Goal: Information Seeking & Learning: Learn about a topic

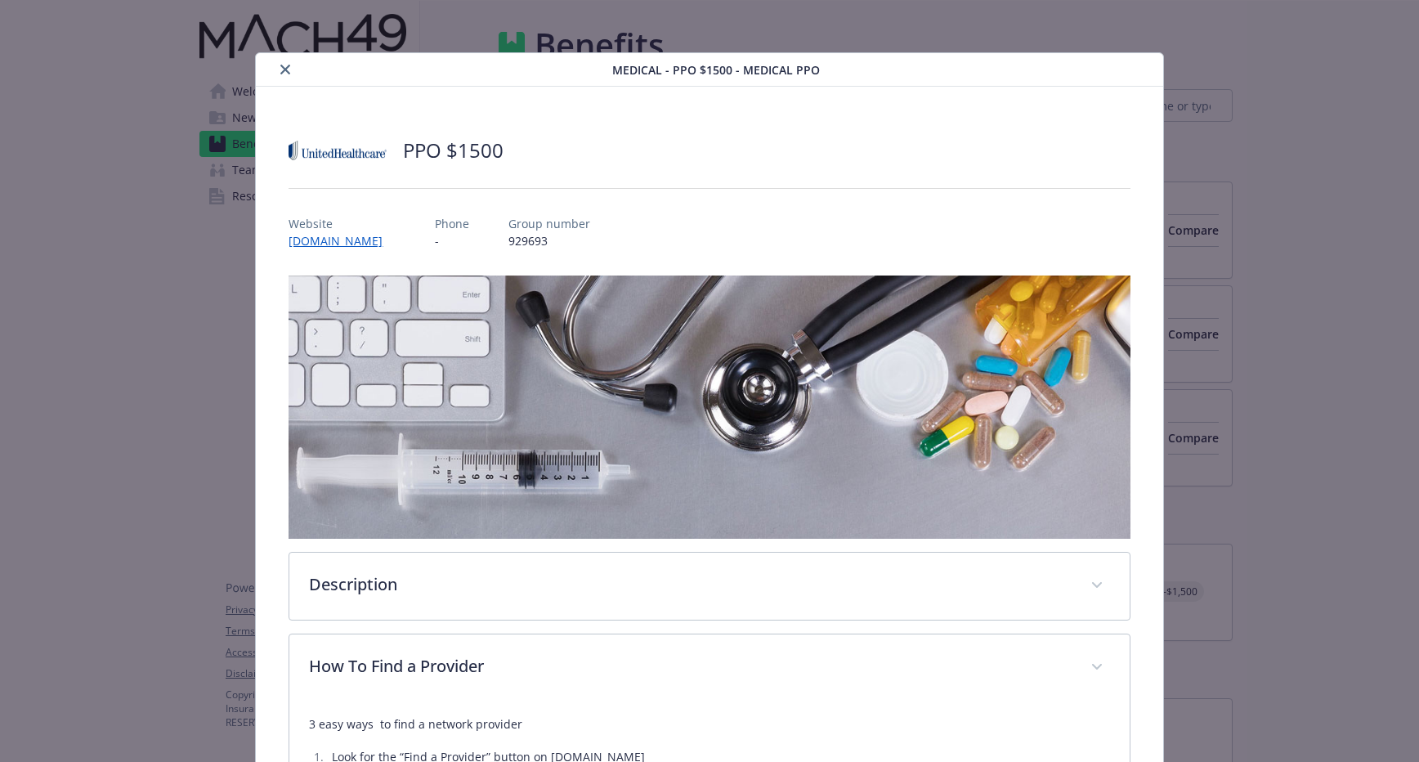
click at [271, 70] on div "details for plan Medical - PPO $1500 - Medical PPO" at bounding box center [437, 70] width 350 height 20
click at [282, 70] on icon "close" at bounding box center [285, 70] width 10 height 10
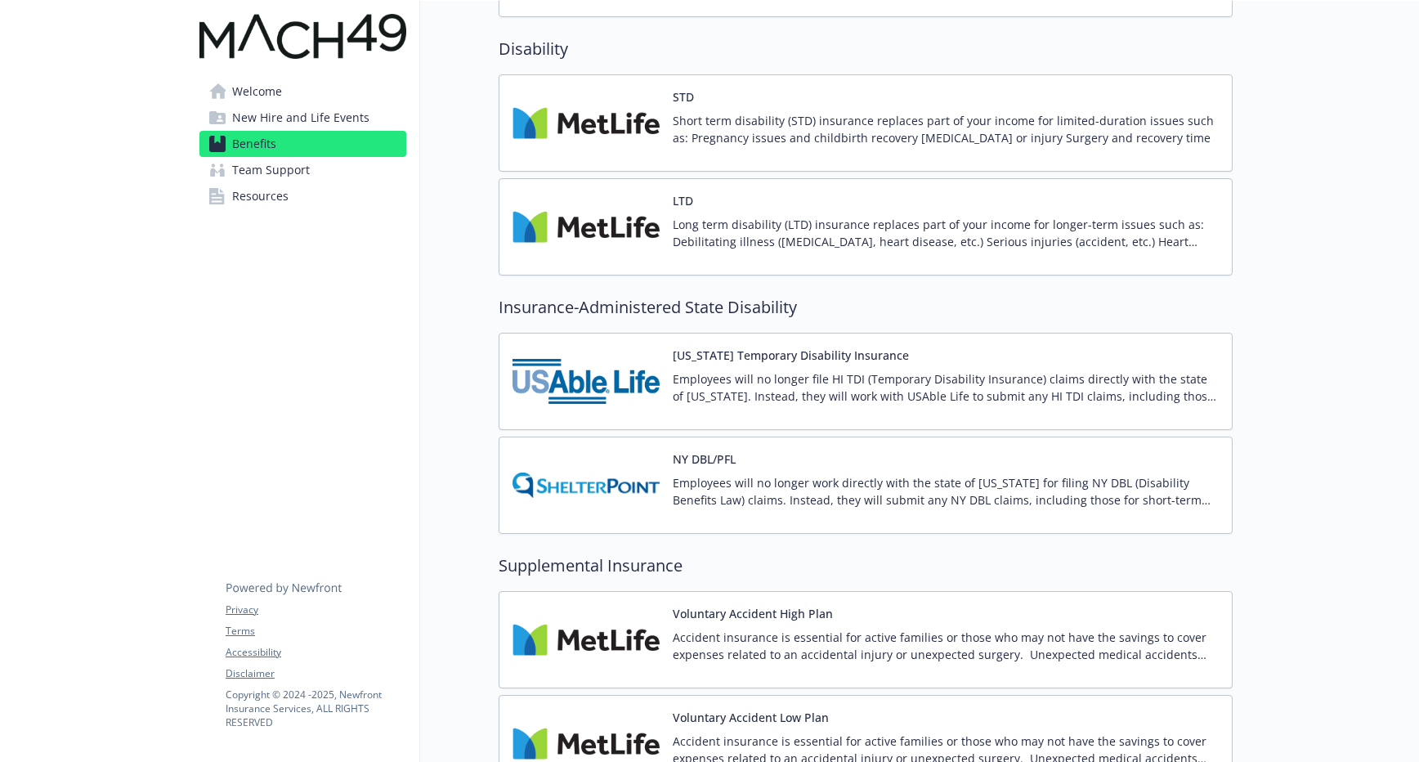
scroll to position [1236, 0]
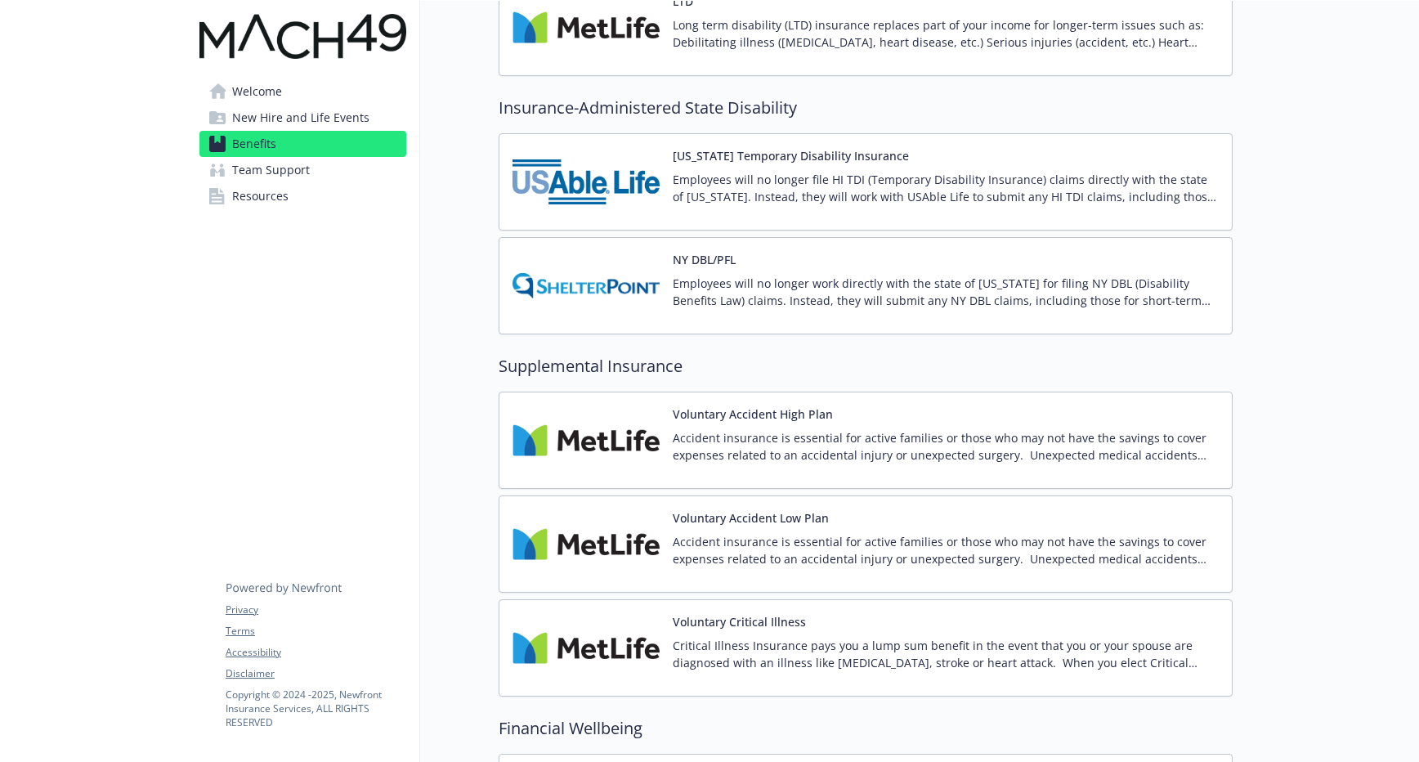
click at [723, 463] on p "Accident insurance is essential for active families or those who may not have t…" at bounding box center [946, 446] width 546 height 34
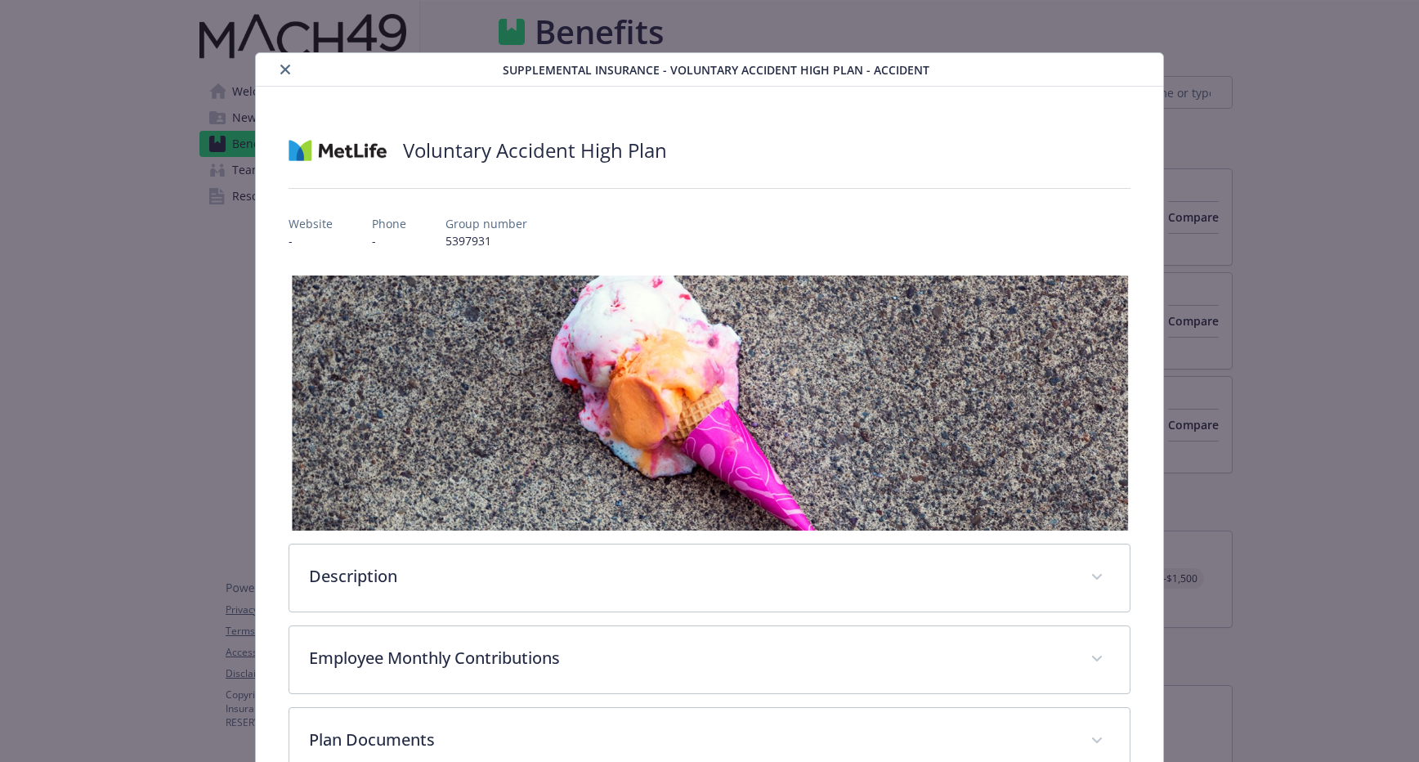
scroll to position [1236, 0]
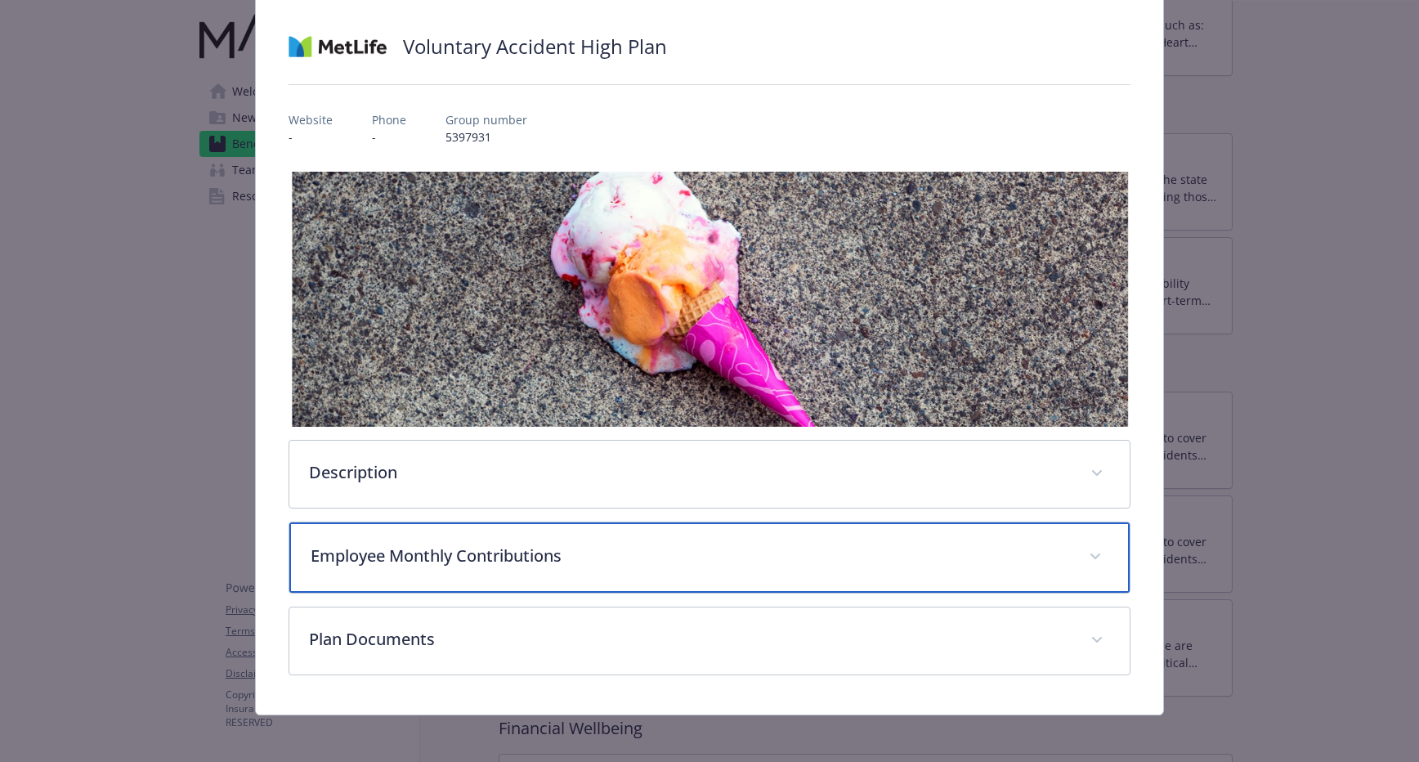
click at [581, 545] on p "Employee Monthly Contributions" at bounding box center [690, 556] width 758 height 25
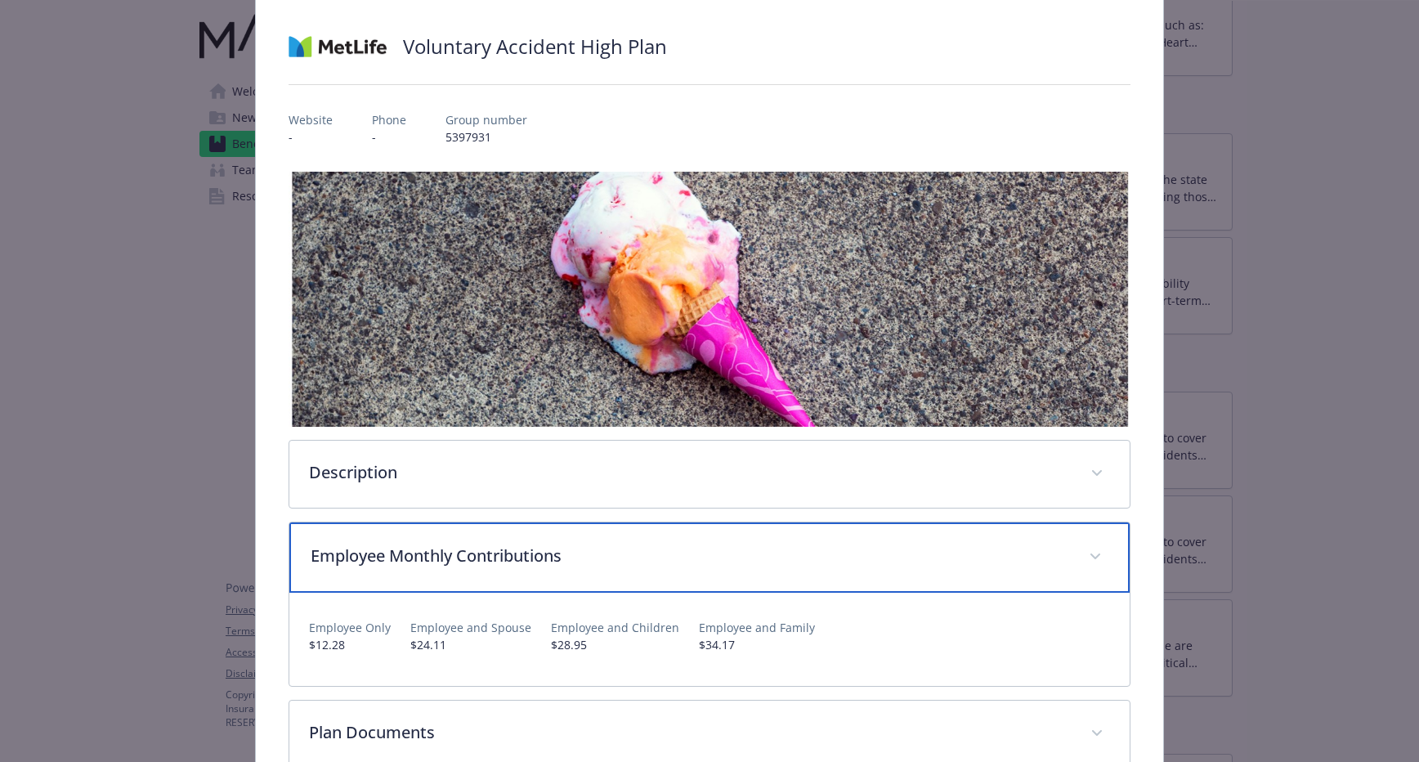
scroll to position [200, 0]
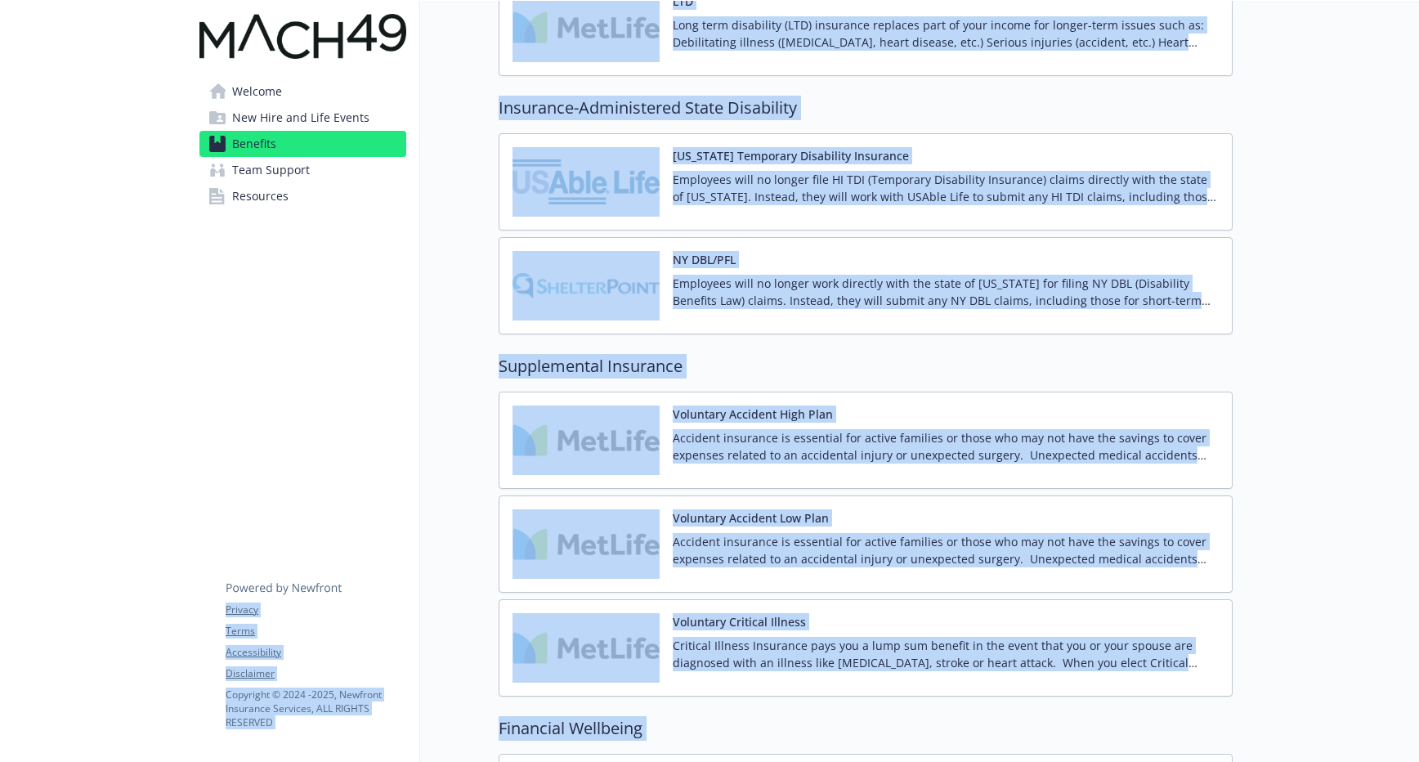
click at [805, 540] on p "Accident insurance is essential for active families or those who may not have t…" at bounding box center [946, 550] width 546 height 34
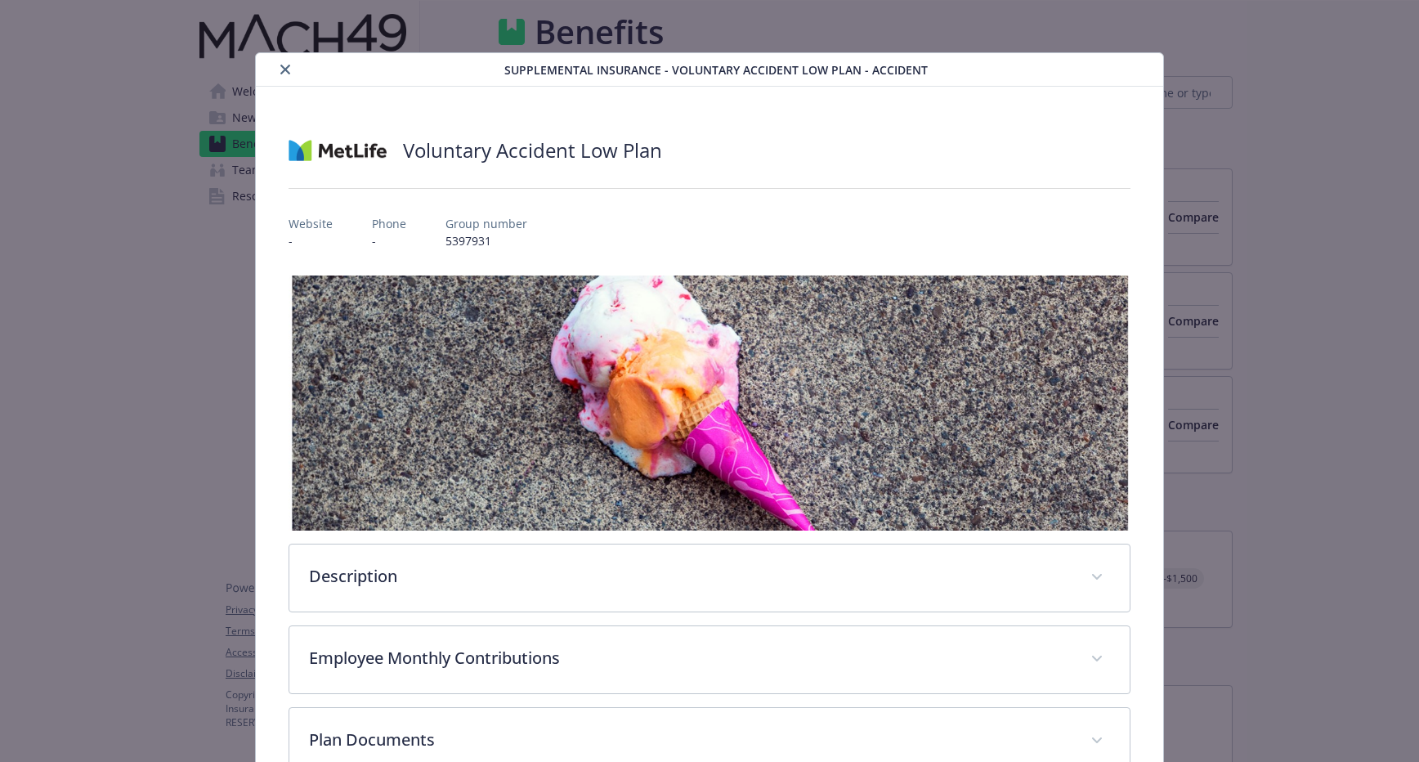
scroll to position [1236, 0]
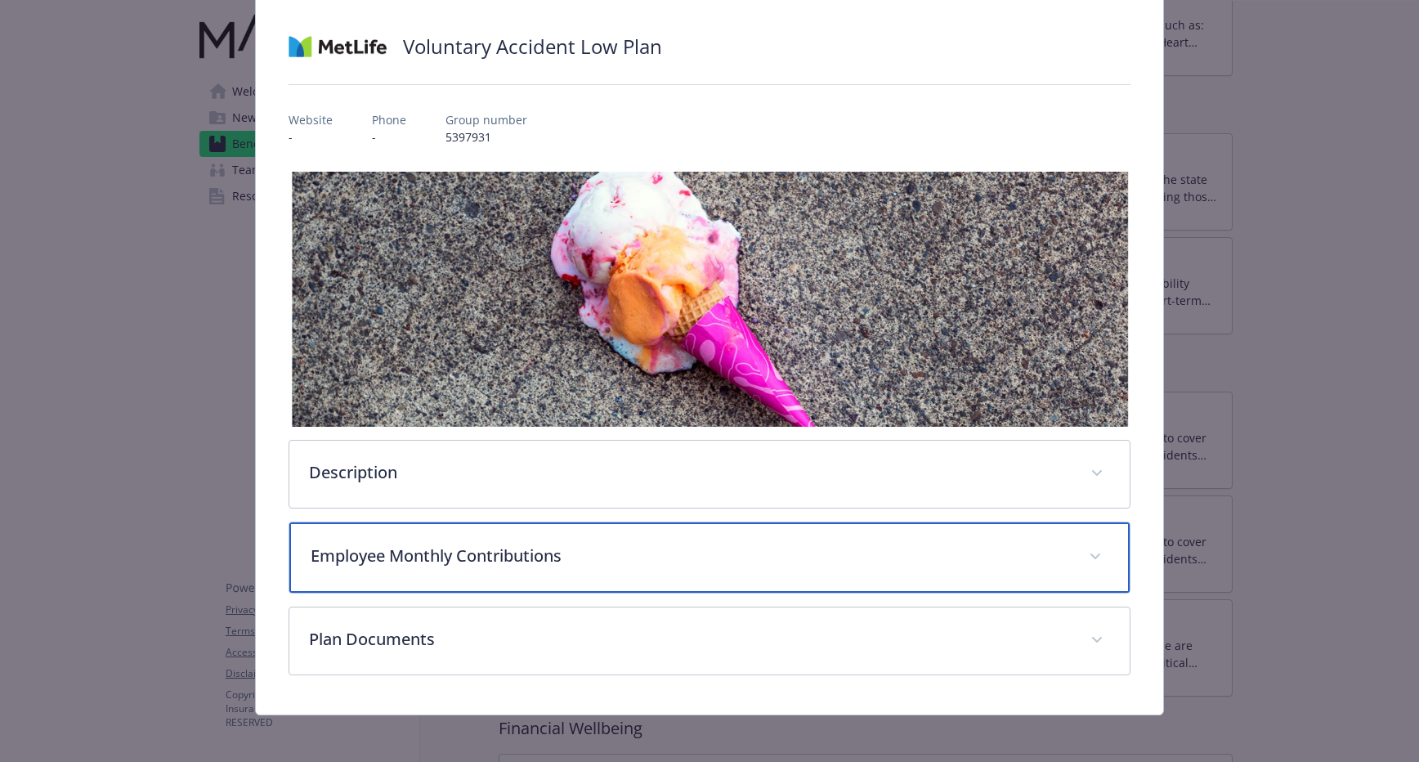
click at [590, 534] on div "Employee Monthly Contributions" at bounding box center [709, 557] width 840 height 70
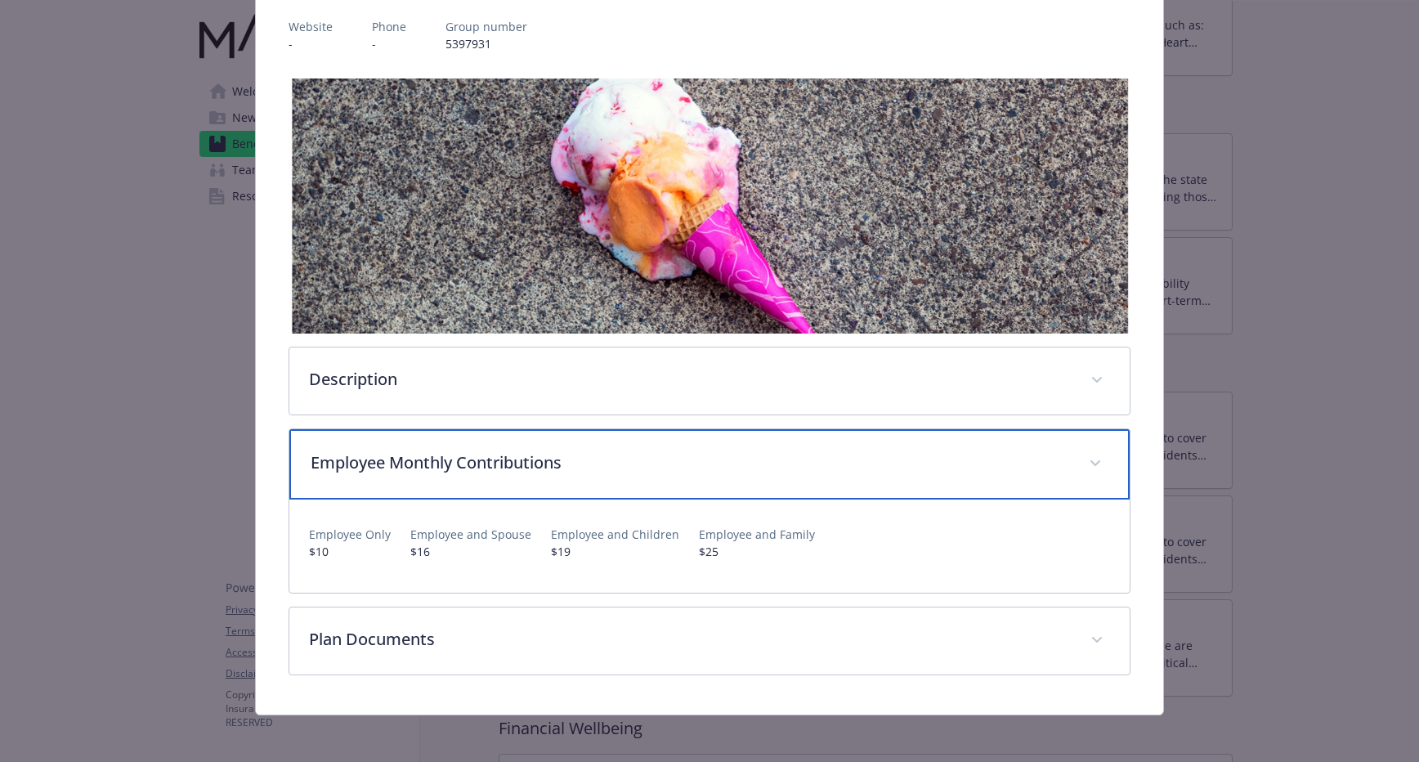
scroll to position [200, 0]
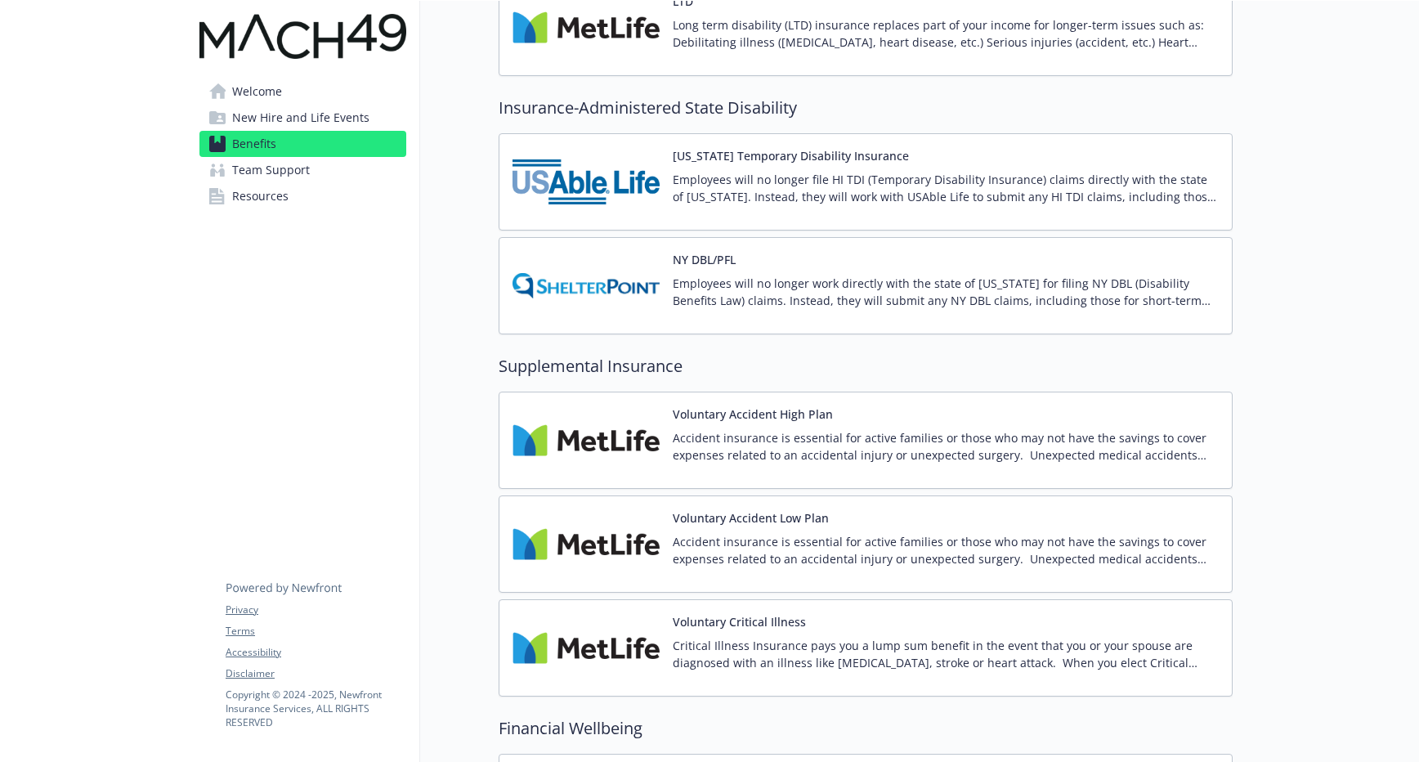
click at [834, 437] on p "Accident insurance is essential for active families or those who may not have t…" at bounding box center [946, 446] width 546 height 34
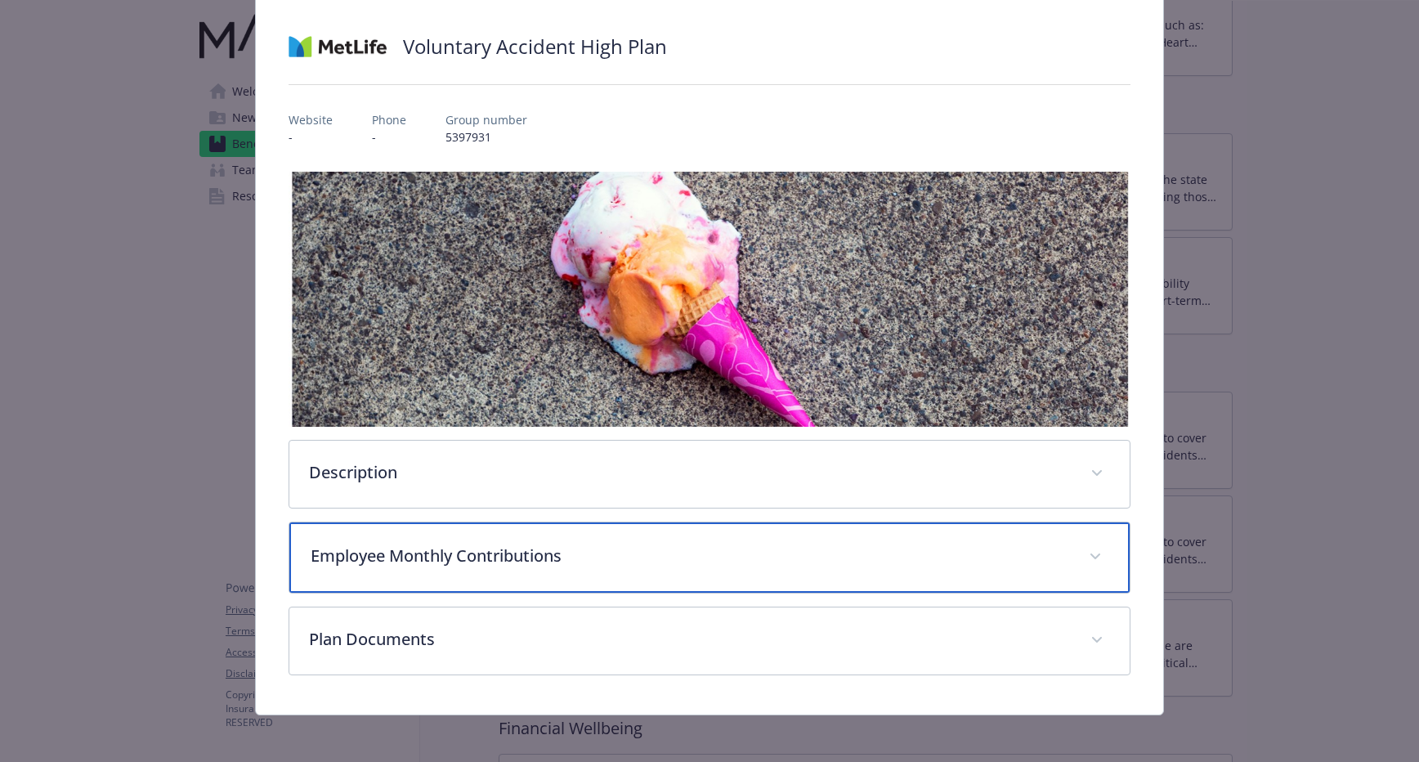
click at [646, 536] on div "Employee Monthly Contributions" at bounding box center [709, 557] width 840 height 70
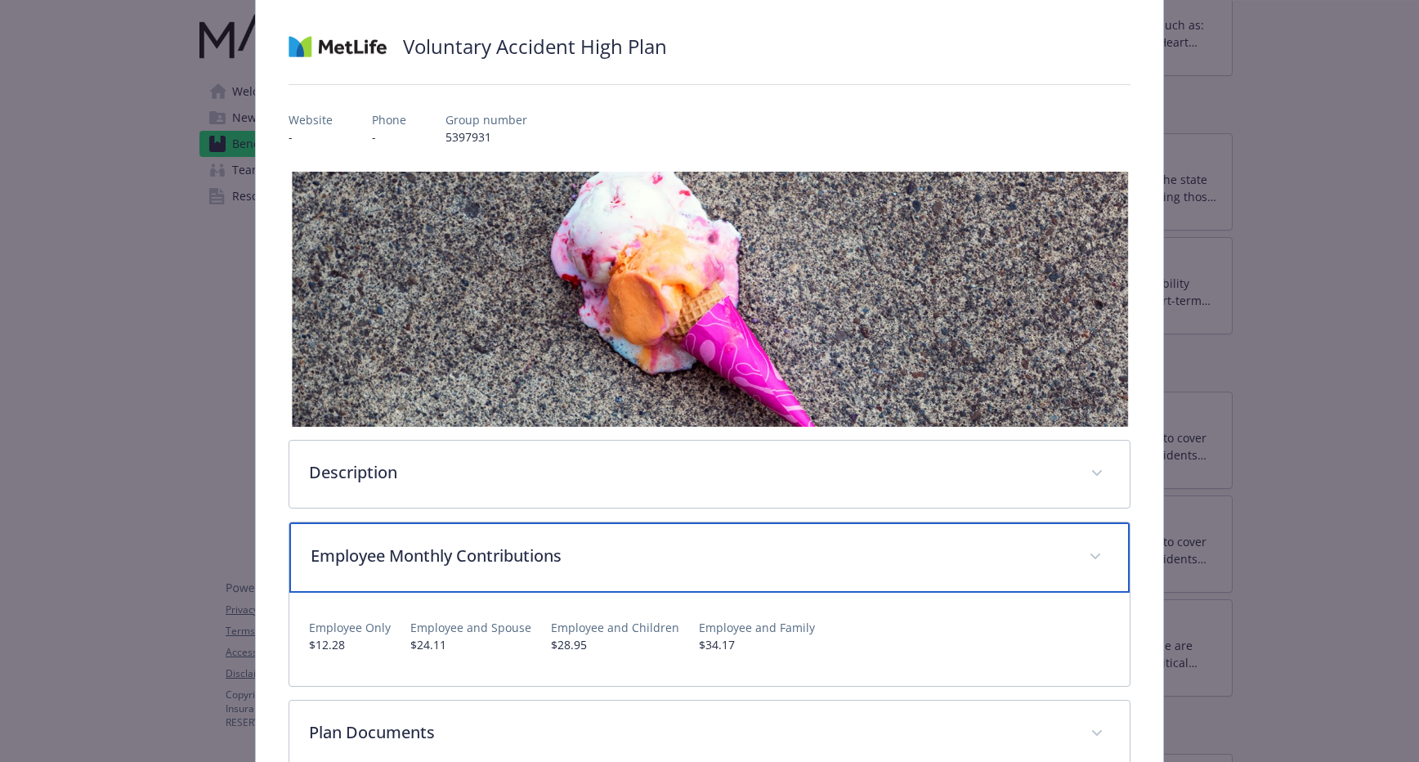
scroll to position [200, 0]
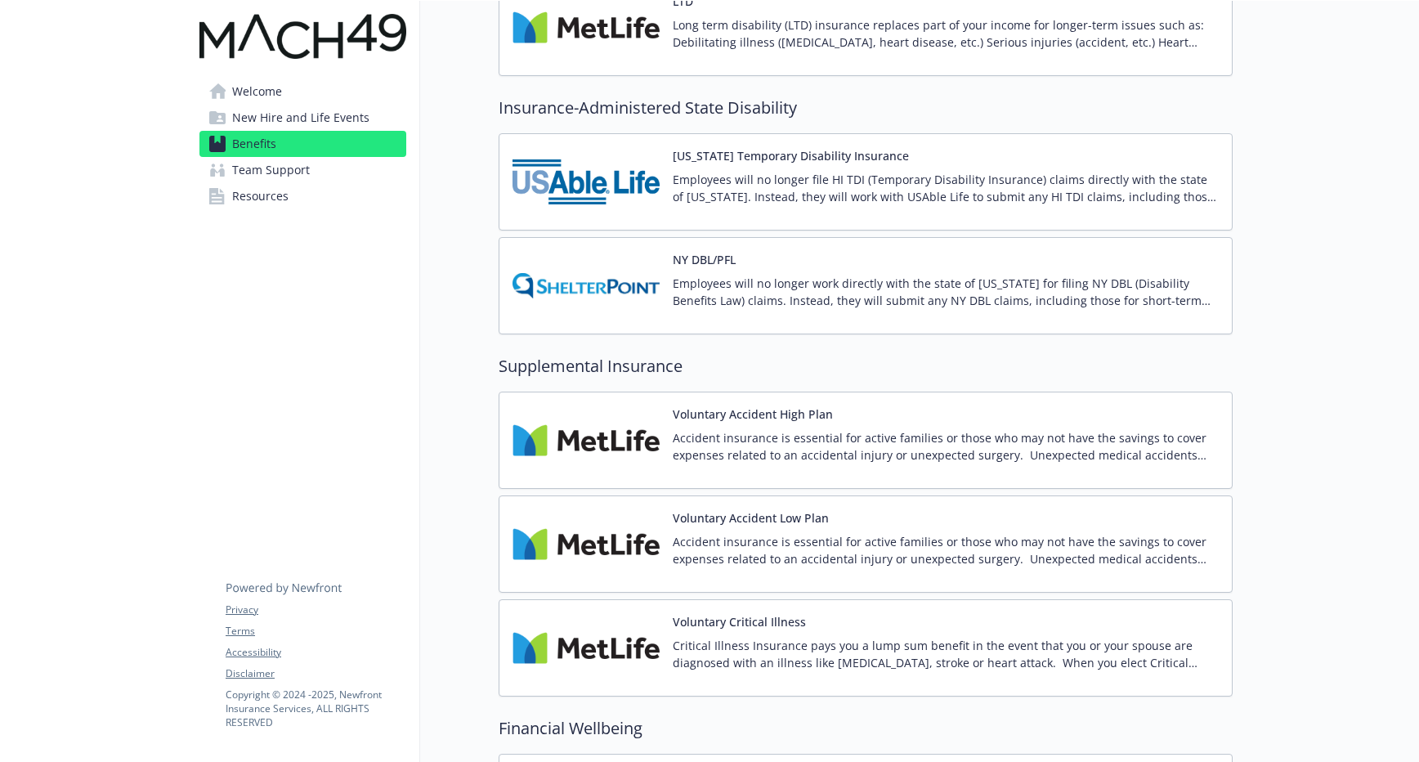
click at [639, 453] on img at bounding box center [586, 440] width 147 height 69
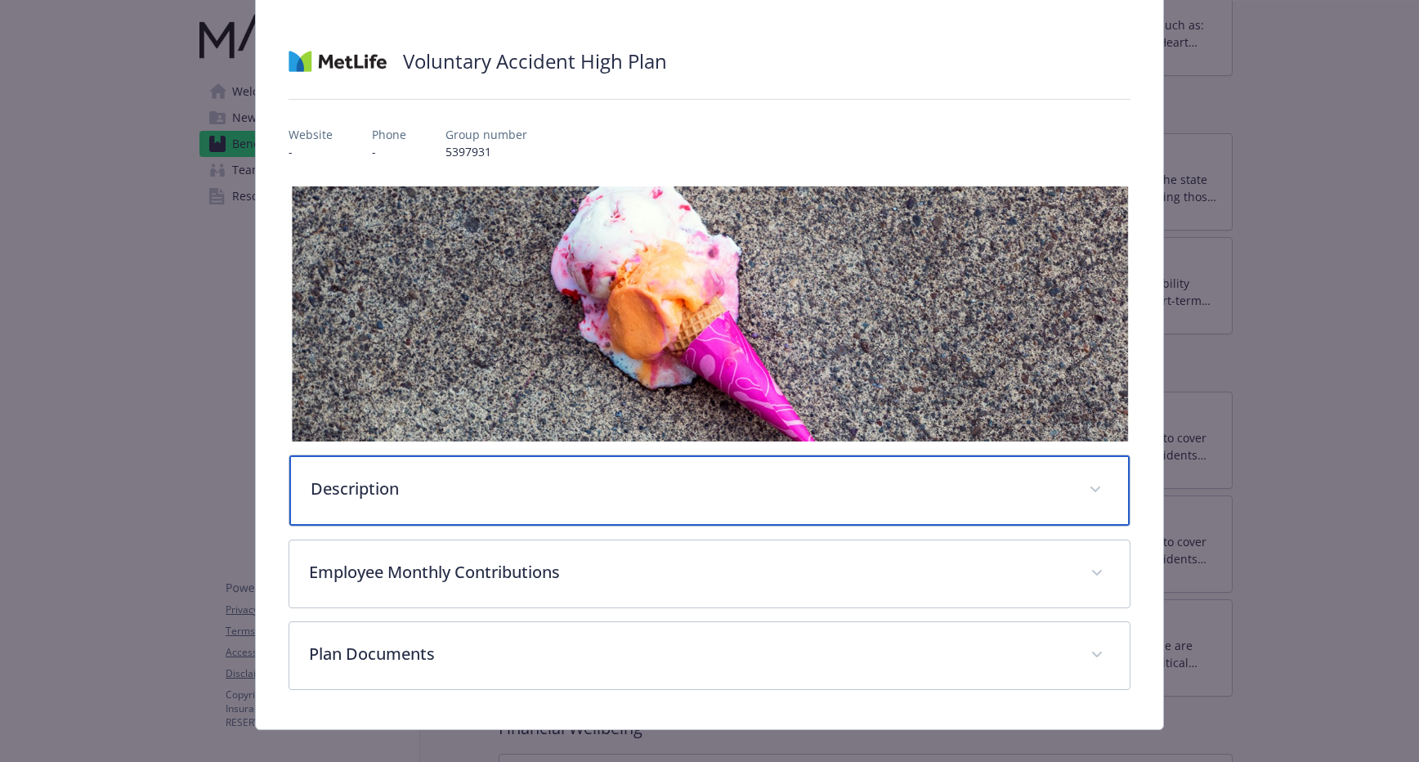
click at [661, 482] on p "Description" at bounding box center [690, 489] width 758 height 25
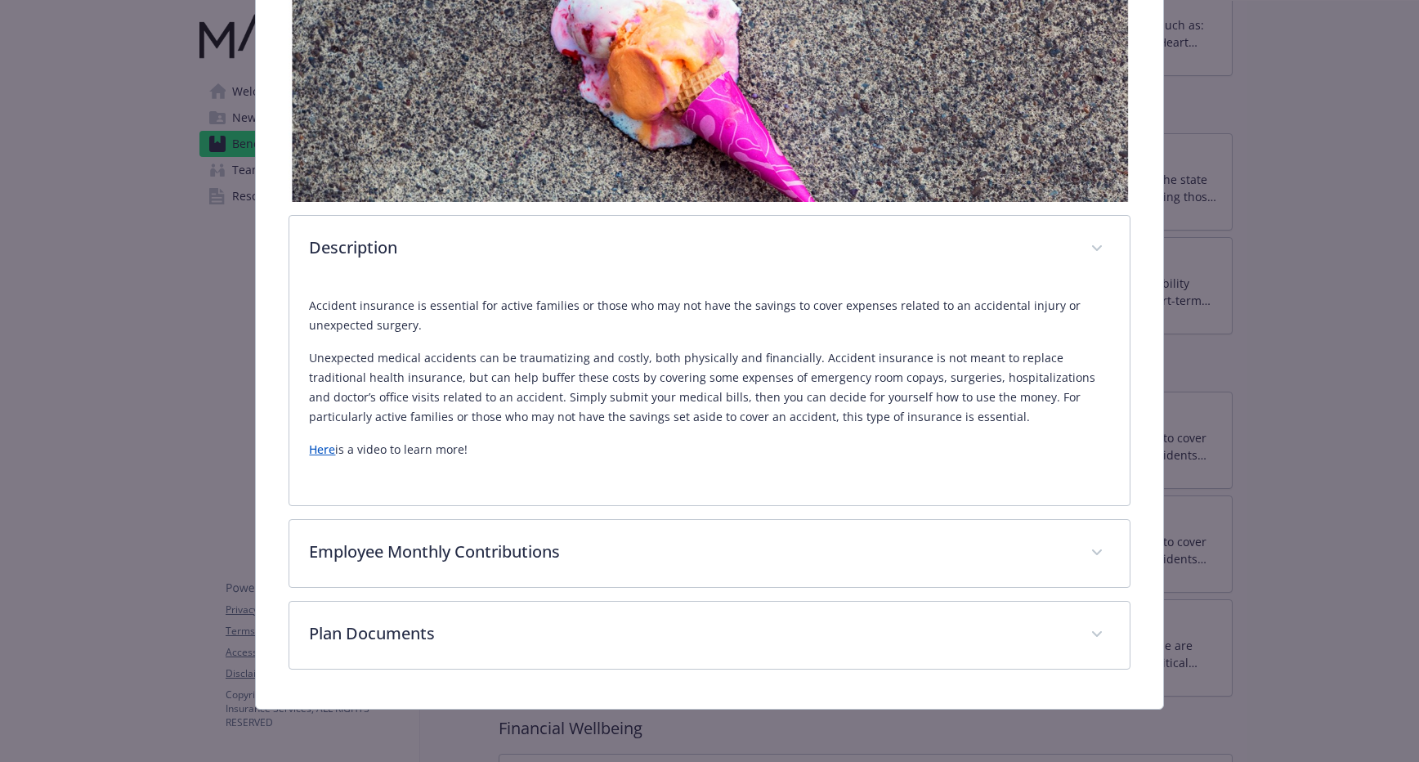
scroll to position [326, 0]
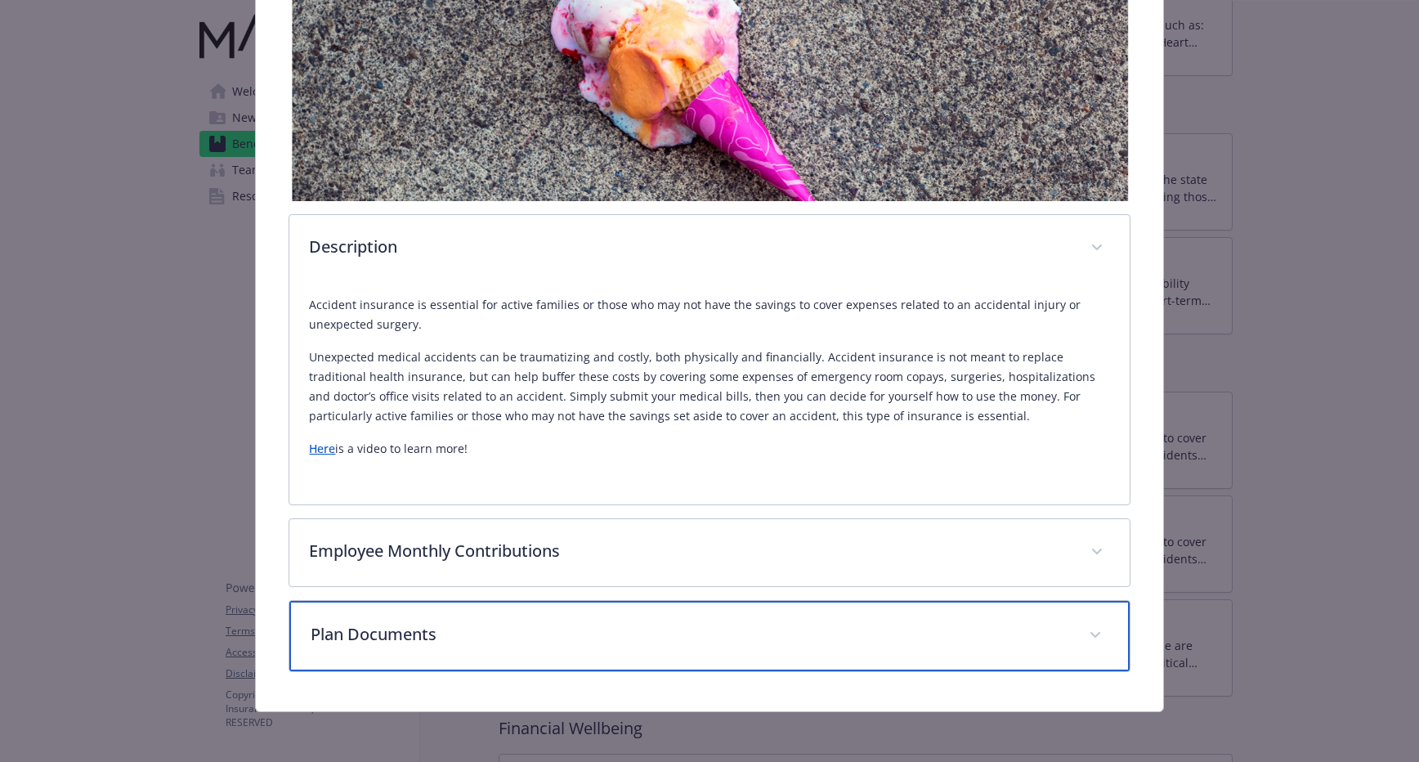
click at [486, 622] on p "Plan Documents" at bounding box center [690, 634] width 758 height 25
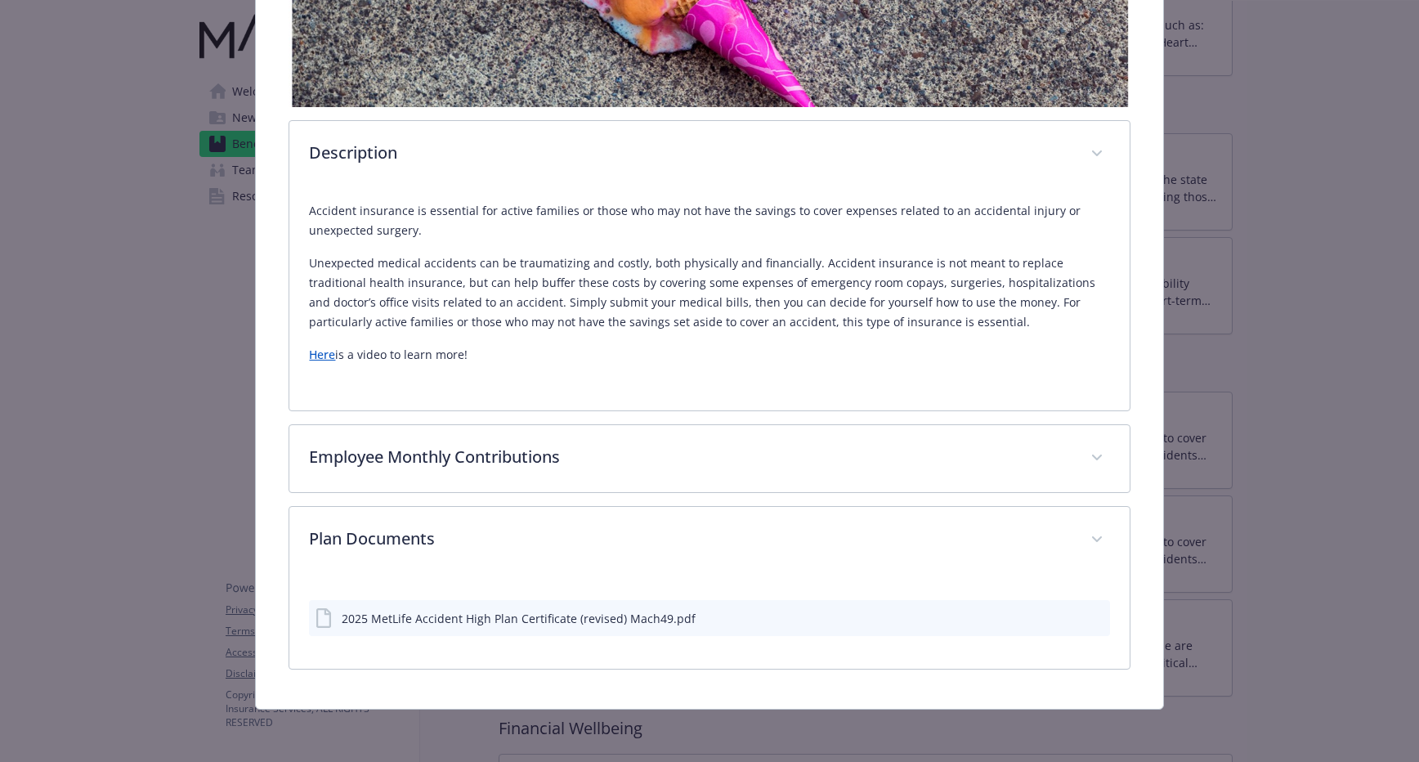
click at [510, 622] on div "2025 MetLife Accident High Plan Certificate (revised) Mach49.pdf" at bounding box center [519, 618] width 354 height 17
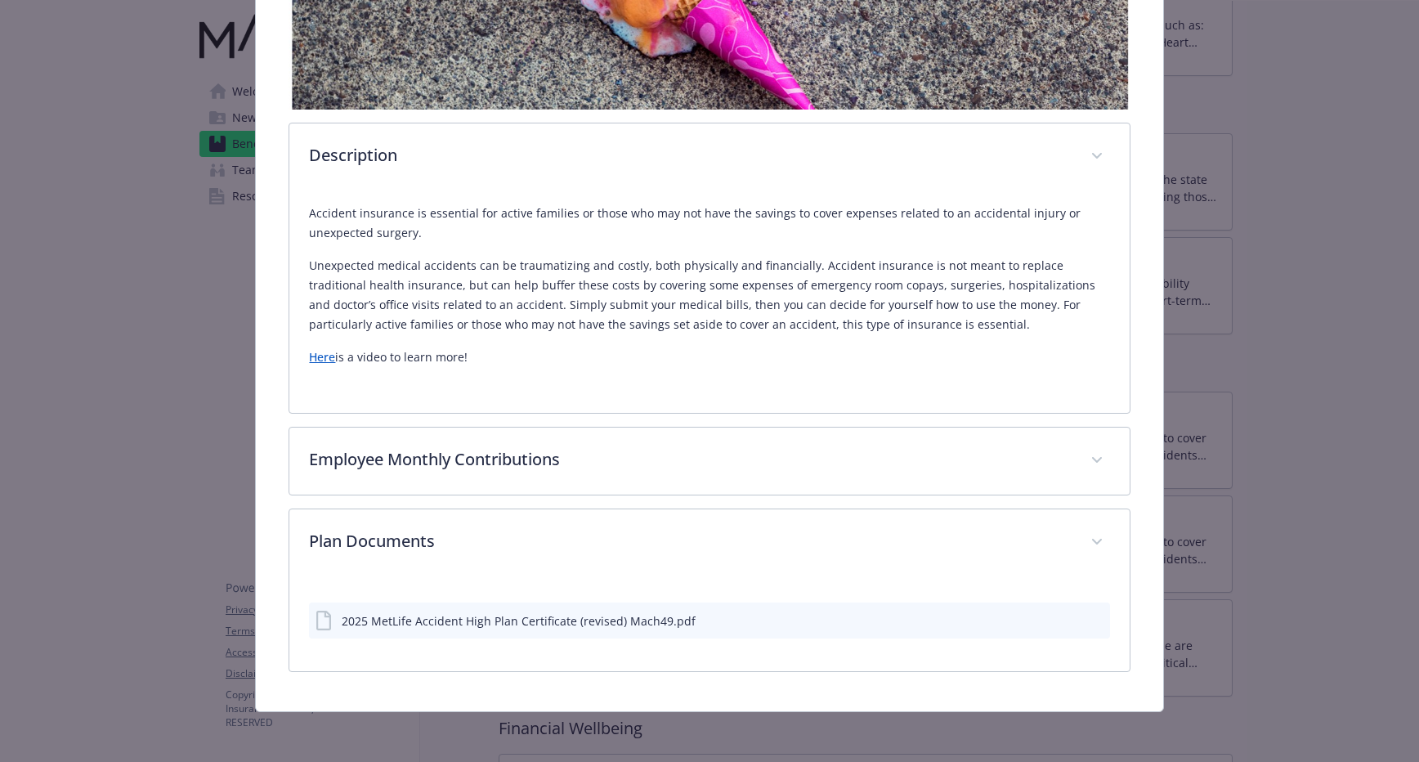
click at [1087, 621] on icon "preview file" at bounding box center [1094, 619] width 15 height 11
